Goal: Information Seeking & Learning: Find specific fact

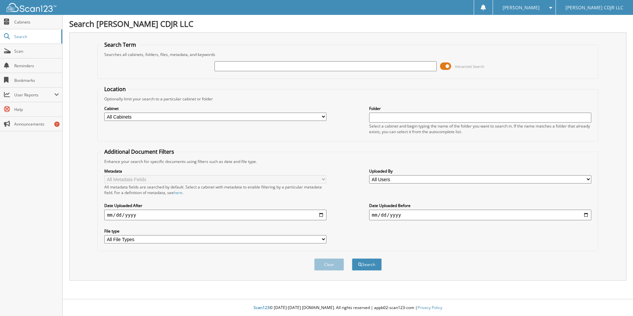
click at [463, 67] on span "Advanced Search" at bounding box center [469, 66] width 29 height 5
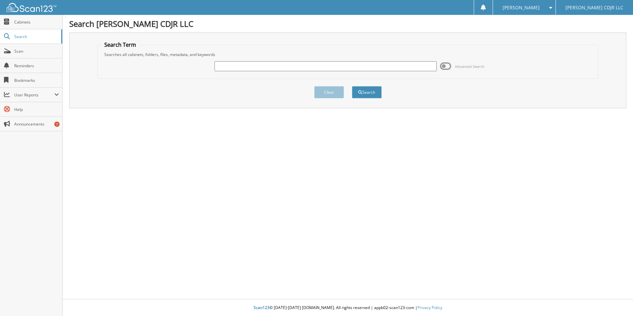
click at [295, 63] on input "text" at bounding box center [326, 66] width 222 height 10
type input "336385"
click at [352, 86] on button "Search" at bounding box center [367, 92] width 30 height 12
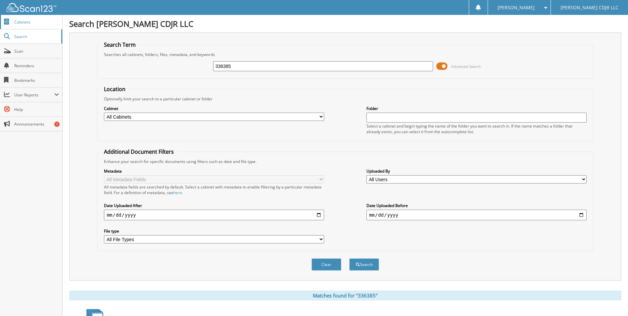
click at [19, 20] on span "Cabinets" at bounding box center [36, 22] width 45 height 6
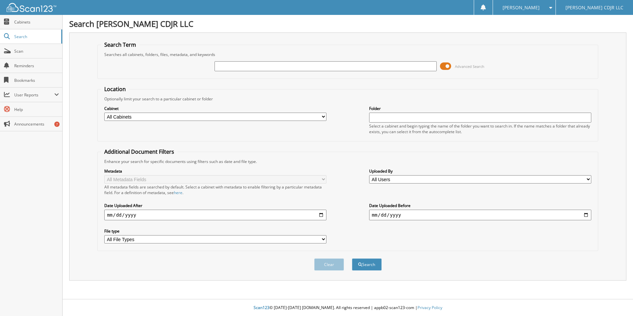
click at [463, 72] on div "Advanced Search" at bounding box center [348, 66] width 494 height 18
click at [461, 67] on span "Advanced Search" at bounding box center [469, 66] width 29 height 5
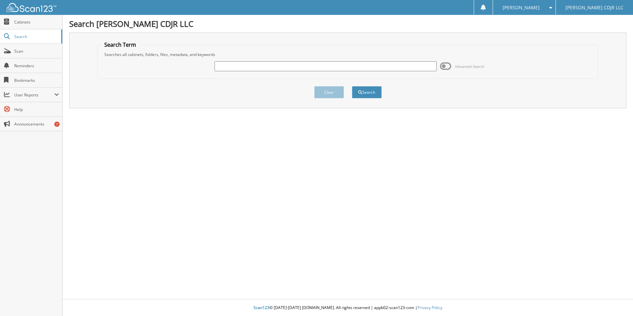
click at [251, 65] on input "text" at bounding box center [326, 66] width 222 height 10
type input "336295"
click at [352, 86] on button "Search" at bounding box center [367, 92] width 30 height 12
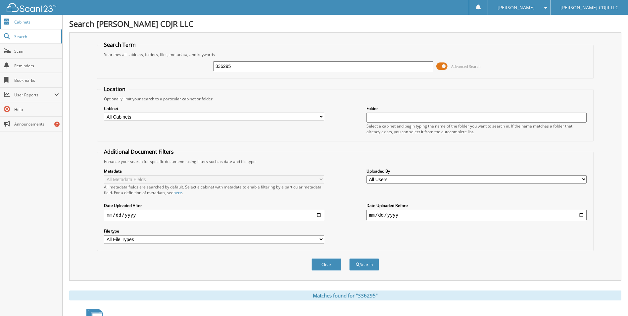
click at [17, 20] on span "Cabinets" at bounding box center [36, 22] width 45 height 6
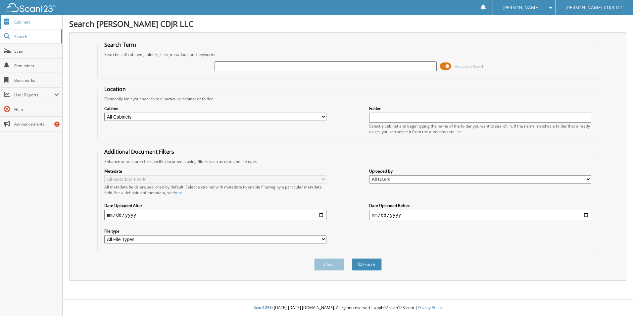
click at [20, 21] on span "Cabinets" at bounding box center [36, 22] width 45 height 6
